Goal: Download file/media

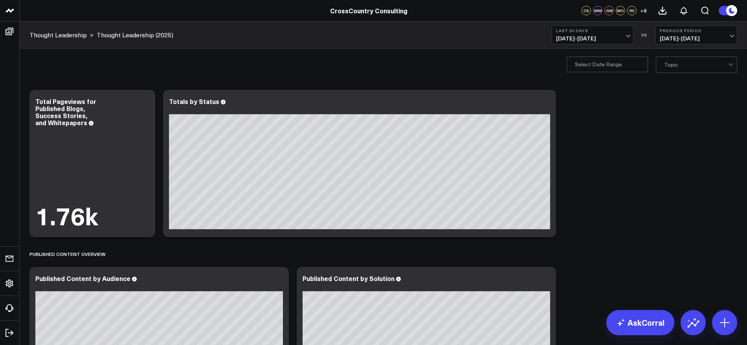
click at [630, 42] on button "Last 30 Days [DATE] - [DATE]" at bounding box center [593, 35] width 82 height 19
click at [571, 235] on link "YTD" at bounding box center [592, 235] width 81 height 15
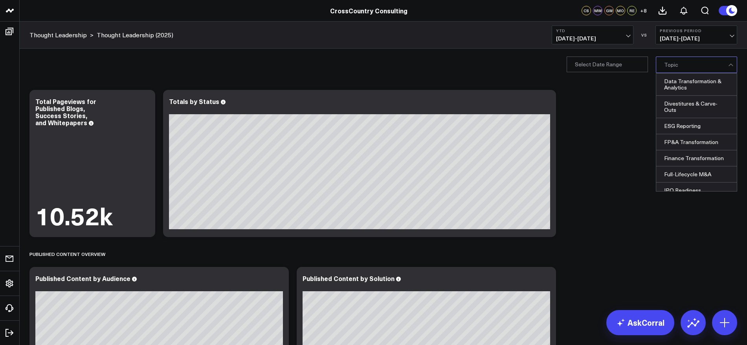
click at [729, 66] on div at bounding box center [731, 65] width 7 height 16
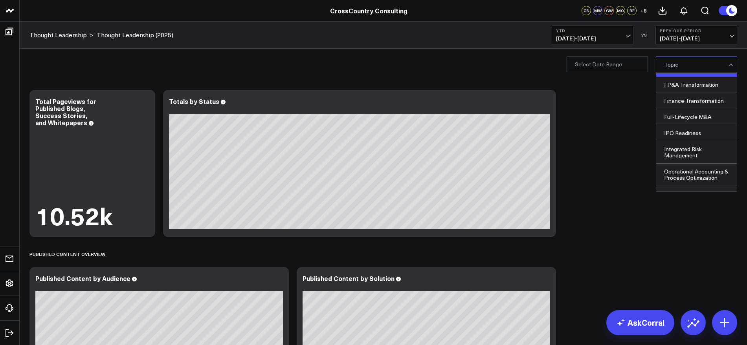
scroll to position [98, 0]
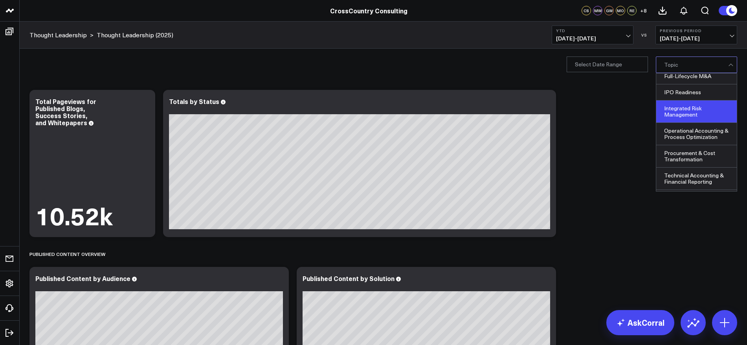
click at [703, 113] on div "Integrated Risk Management" at bounding box center [696, 112] width 81 height 22
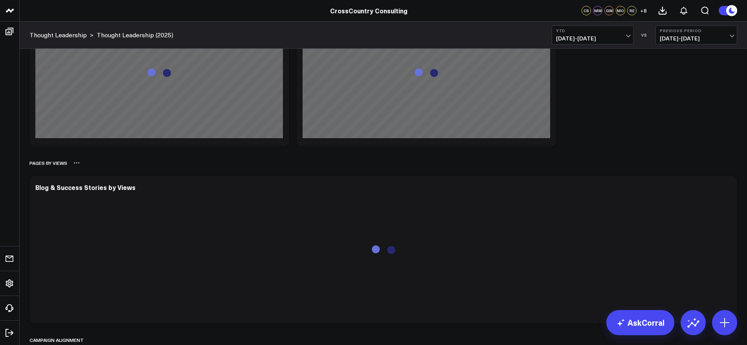
scroll to position [1670, 0]
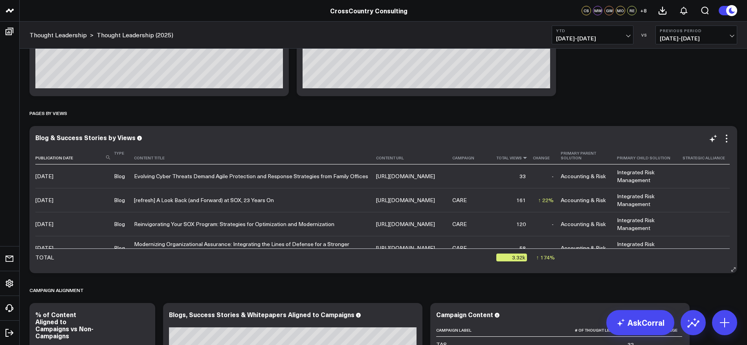
click at [528, 159] on icon at bounding box center [525, 158] width 6 height 5
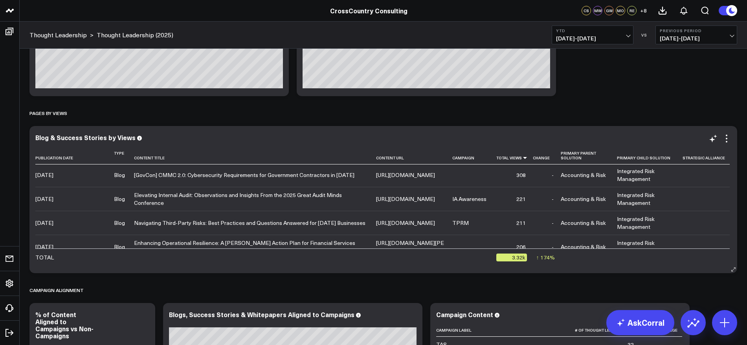
scroll to position [0, 0]
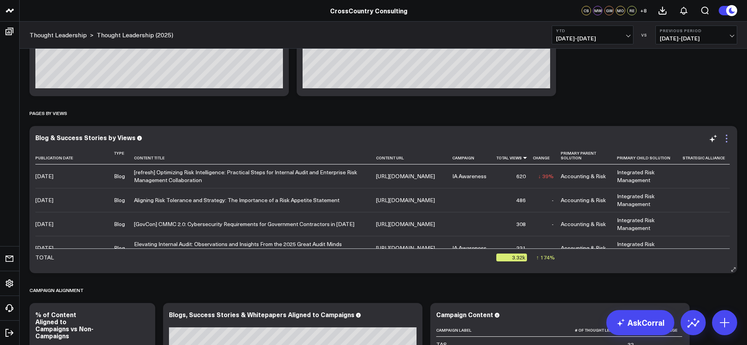
click at [729, 141] on icon at bounding box center [726, 138] width 9 height 9
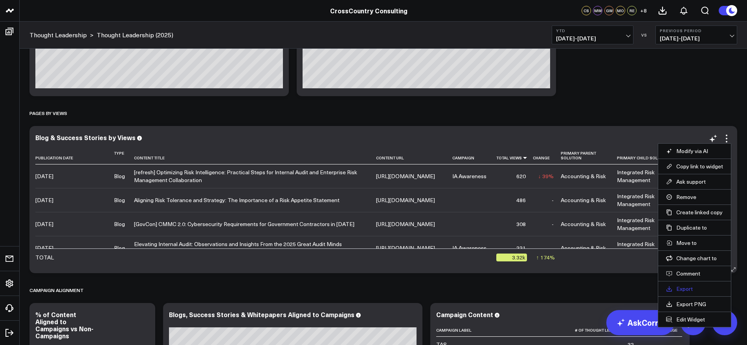
click at [685, 289] on link "Export" at bounding box center [694, 289] width 57 height 7
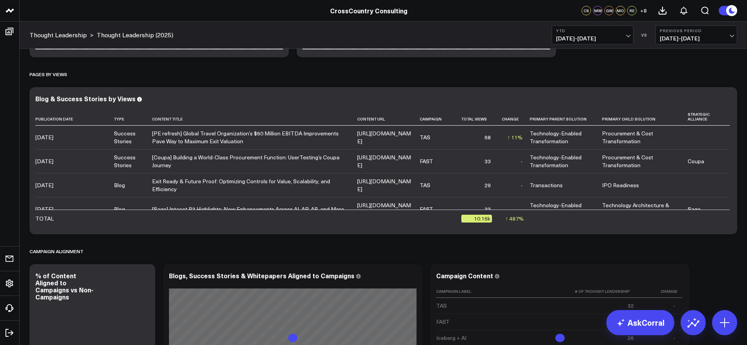
scroll to position [1719, 0]
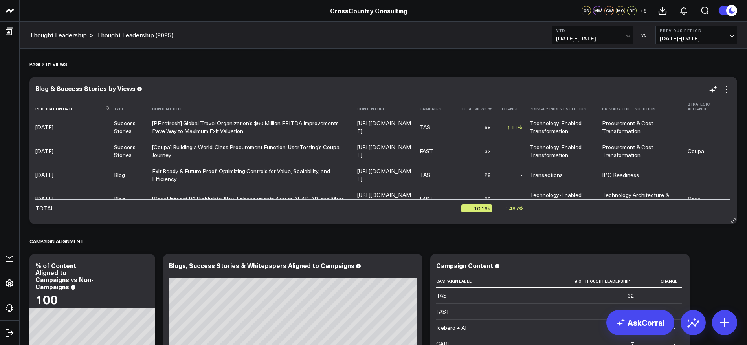
click at [493, 108] on icon at bounding box center [490, 108] width 6 height 5
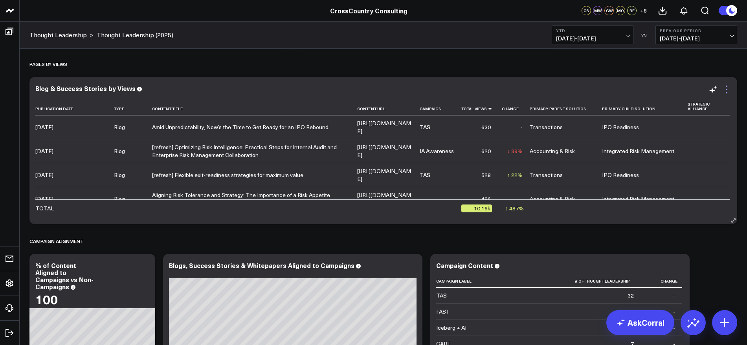
click at [728, 89] on icon at bounding box center [726, 89] width 9 height 9
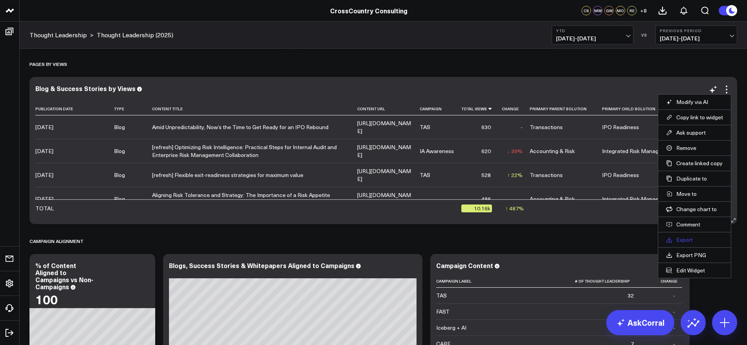
click at [694, 239] on link "Export" at bounding box center [694, 240] width 57 height 7
